Goal: Transaction & Acquisition: Book appointment/travel/reservation

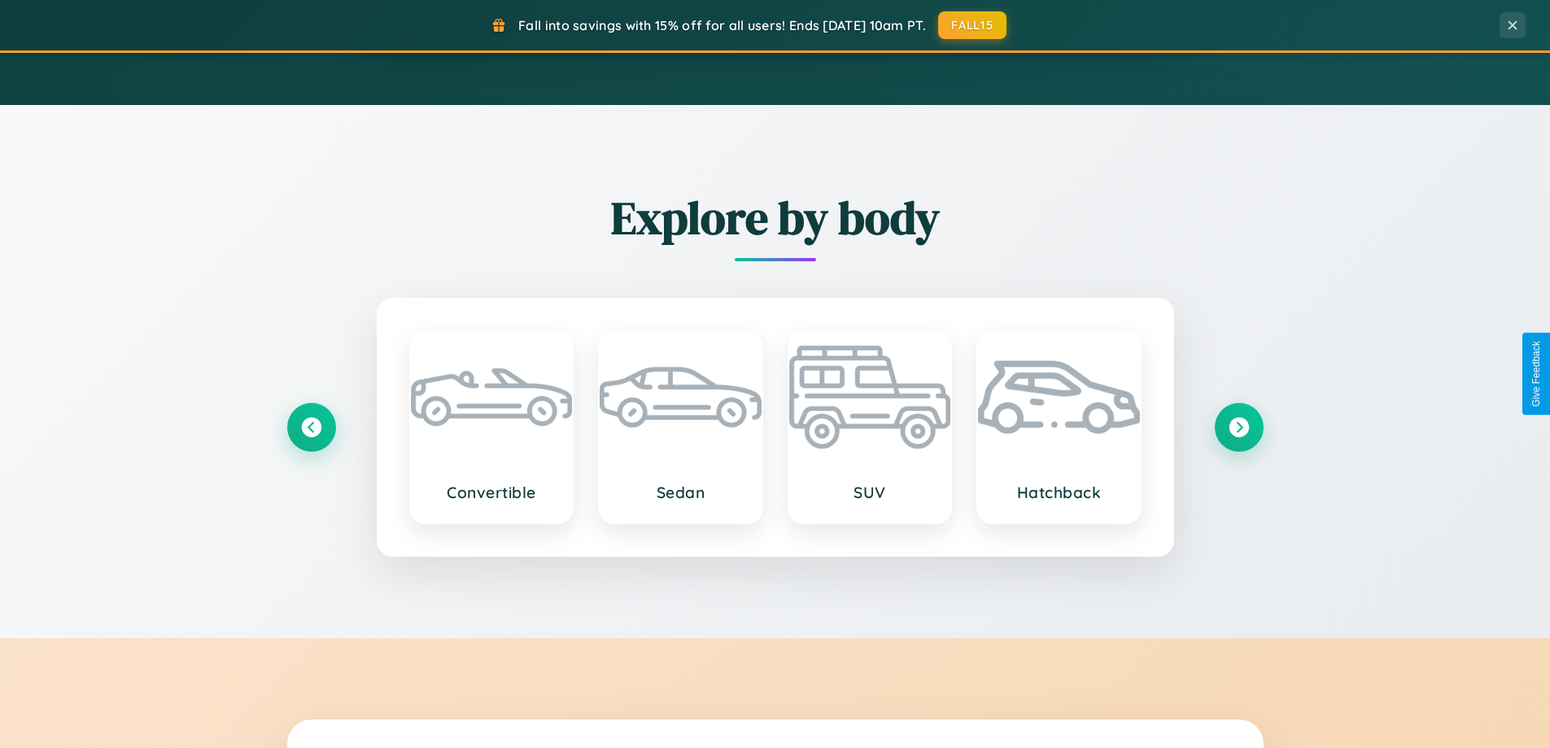
scroll to position [1907, 0]
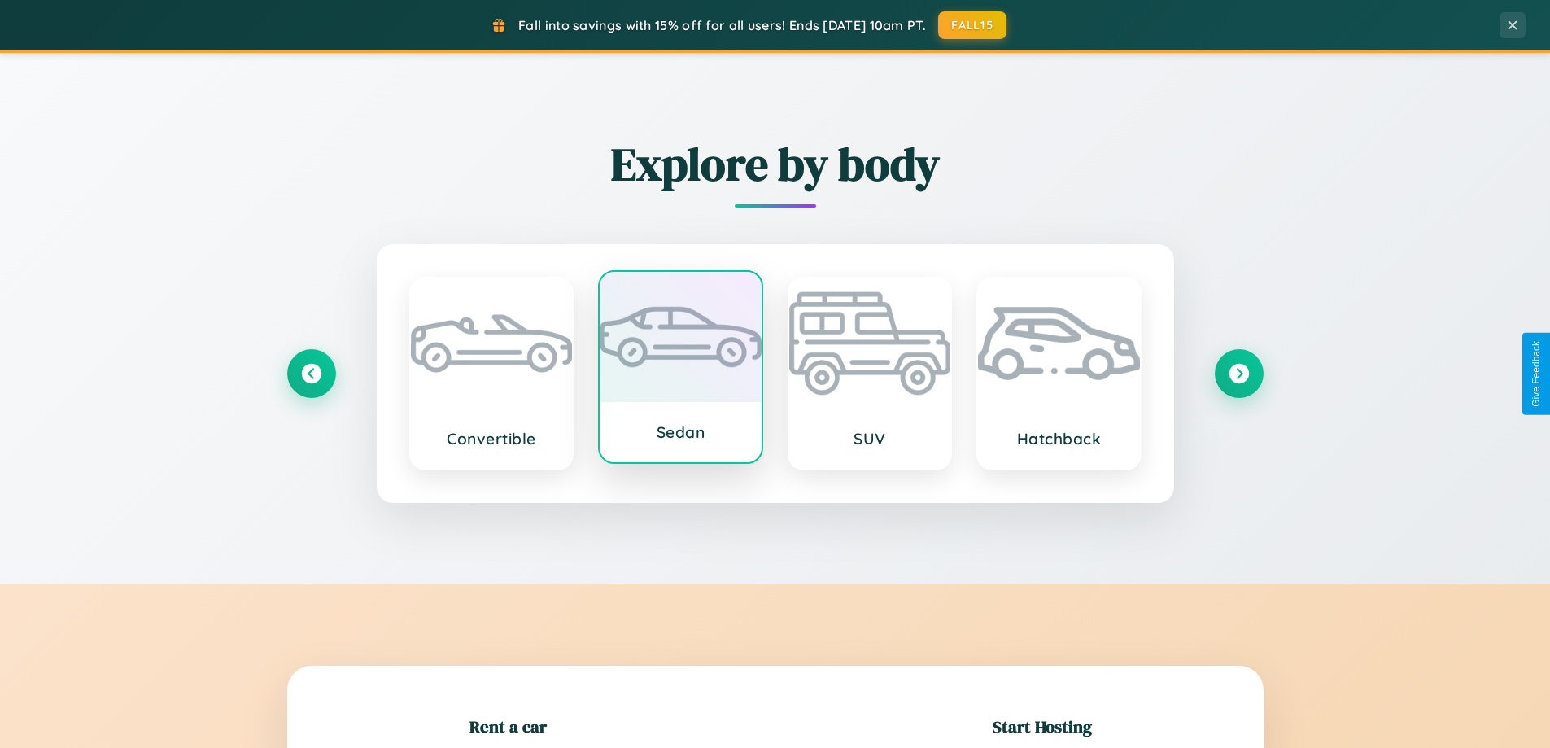
click at [680, 369] on div at bounding box center [681, 337] width 162 height 130
